Goal: Check status: Check status

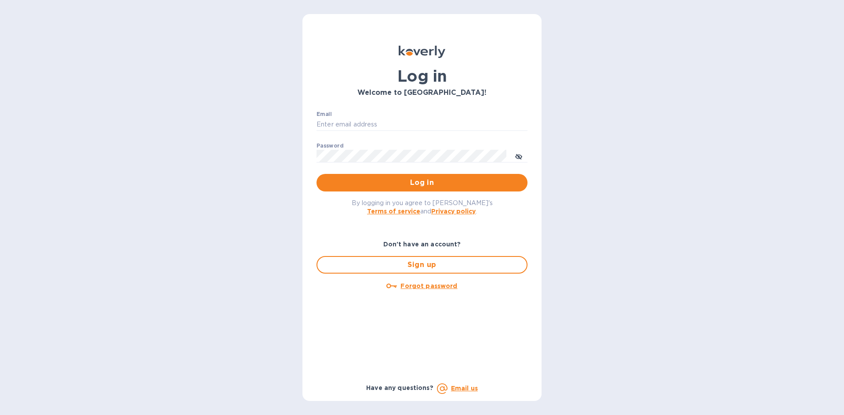
click at [393, 113] on div "Email ​" at bounding box center [421, 127] width 211 height 32
click at [392, 118] on input "Email" at bounding box center [421, 124] width 211 height 13
click at [434, 192] on button "Log in" at bounding box center [421, 183] width 211 height 18
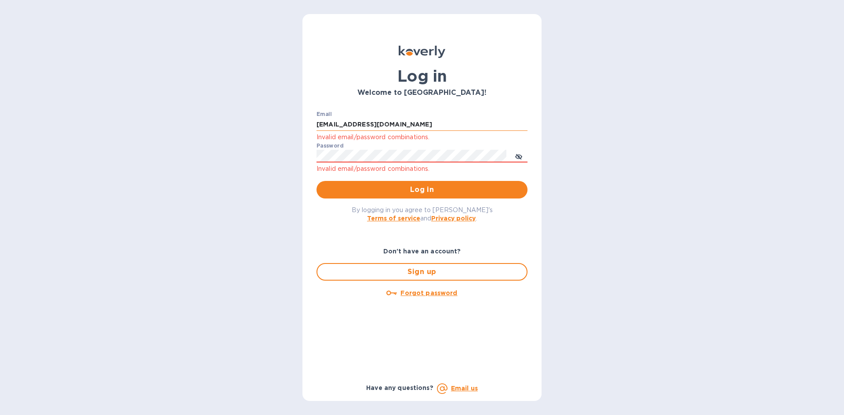
click at [440, 128] on input "[EMAIL_ADDRESS][DOMAIN_NAME]" at bounding box center [421, 124] width 211 height 13
click at [316, 181] on button "Log in" at bounding box center [421, 190] width 211 height 18
click at [402, 129] on input "[EMAIL_ADDRESS][DOMAIN_NAME]" at bounding box center [421, 124] width 211 height 13
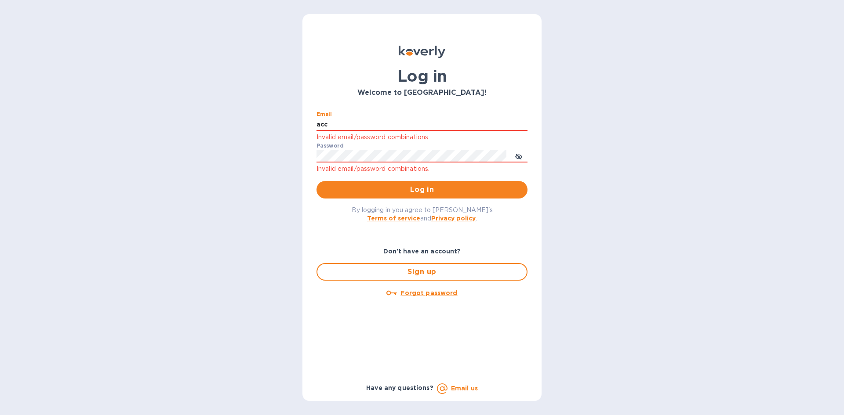
type input "[EMAIL_ADDRESS][DOMAIN_NAME]"
click at [409, 197] on button "Log in" at bounding box center [421, 190] width 211 height 18
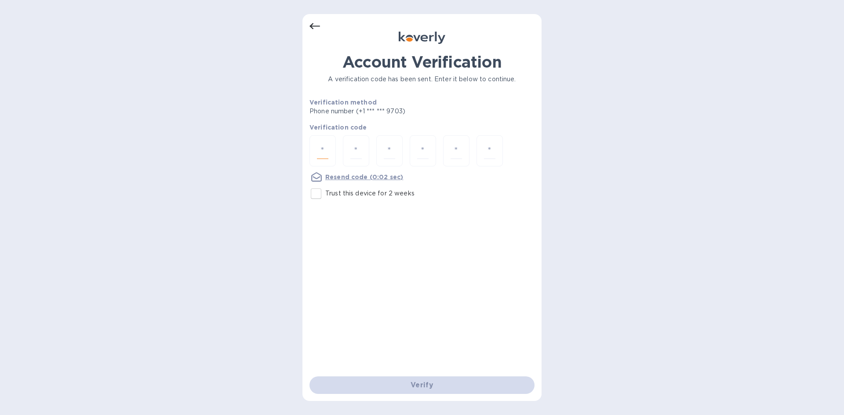
click at [326, 150] on input "number" at bounding box center [322, 151] width 11 height 16
type input "8"
type input "0"
type input "1"
type input "3"
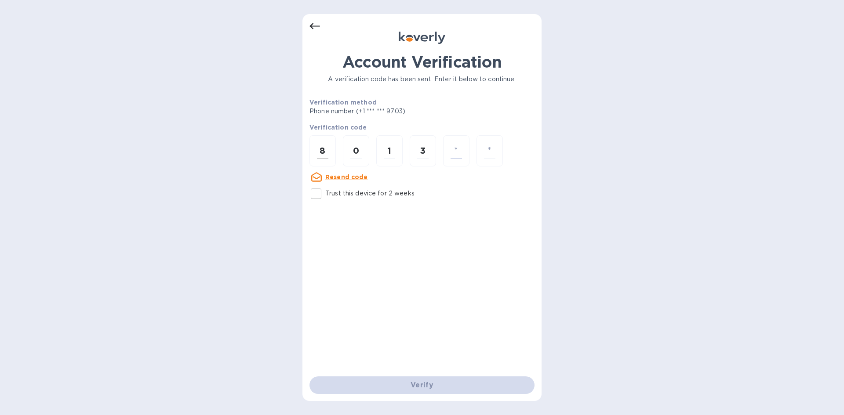
type input "8"
type input "3"
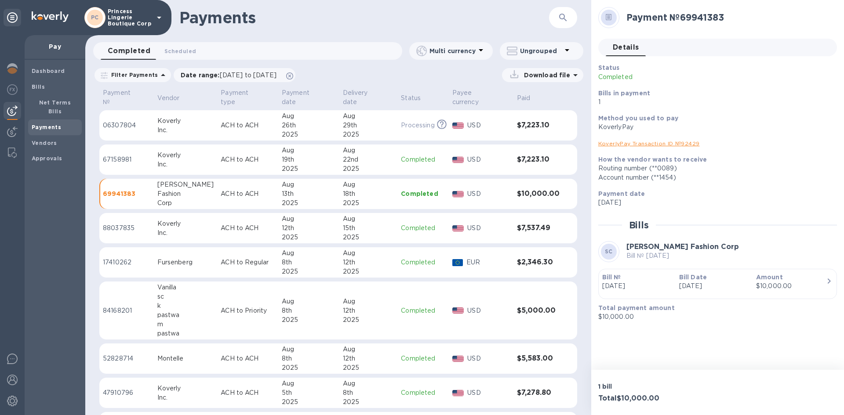
click at [572, 16] on button "button" at bounding box center [562, 17] width 21 height 21
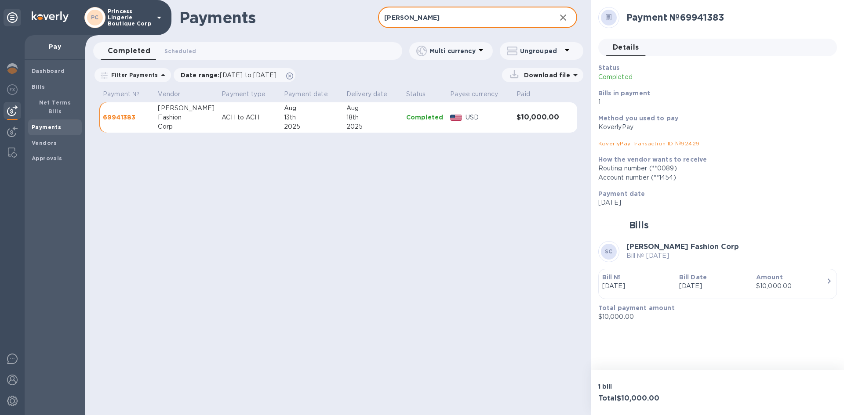
type input "Sam Fas"
